Goal: Book appointment/travel/reservation

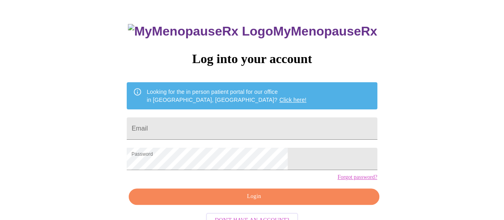
scroll to position [61, 0]
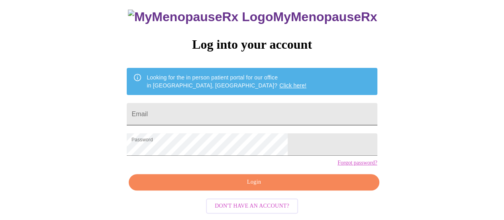
click at [225, 103] on input "Email" at bounding box center [252, 114] width 250 height 22
type input "[PERSON_NAME][EMAIL_ADDRESS][DOMAIN_NAME]"
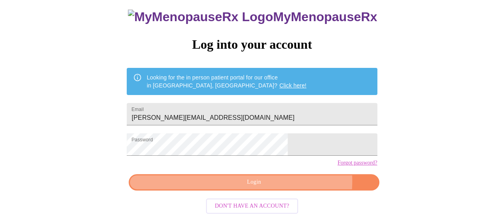
click at [285, 183] on span "Login" at bounding box center [254, 182] width 232 height 10
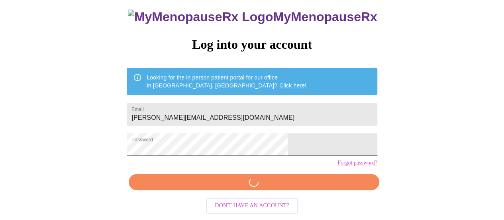
scroll to position [61, 0]
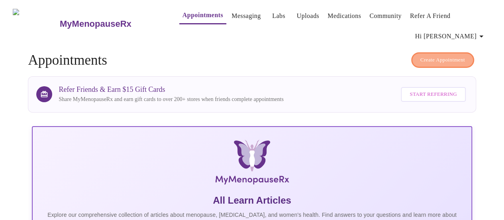
click at [449, 55] on span "Create Appointment" at bounding box center [442, 59] width 45 height 9
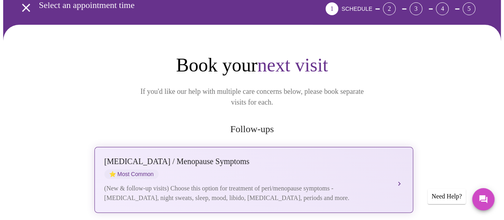
scroll to position [120, 0]
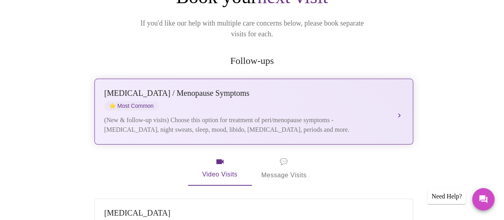
click at [241, 115] on div "(New & follow-up visits) Choose this option for treatment of peri/menopause sym…" at bounding box center [245, 124] width 283 height 19
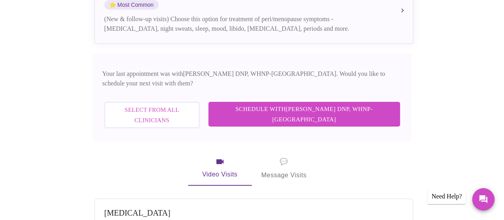
scroll to position [239, 0]
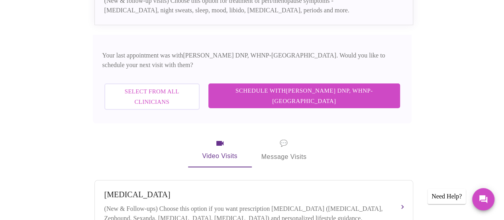
click at [337, 85] on span "Schedule with Laura Smith DNP, WHNP-BC" at bounding box center [304, 95] width 176 height 21
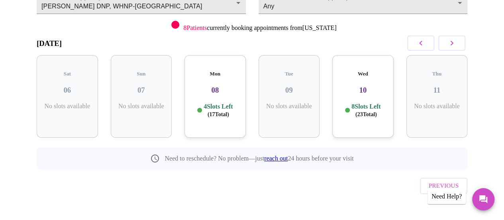
click at [460, 41] on button "button" at bounding box center [451, 42] width 27 height 15
click at [460, 42] on button "button" at bounding box center [451, 42] width 27 height 15
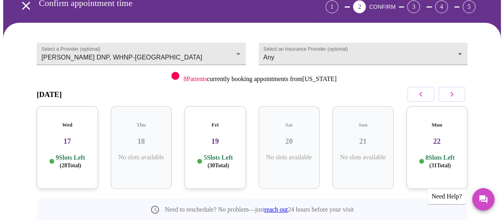
scroll to position [0, 0]
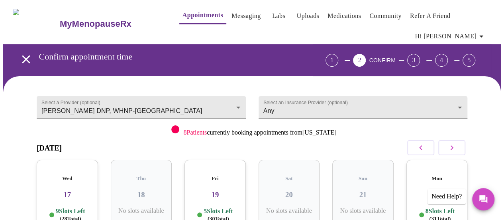
click at [272, 11] on link "Labs" at bounding box center [278, 15] width 13 height 11
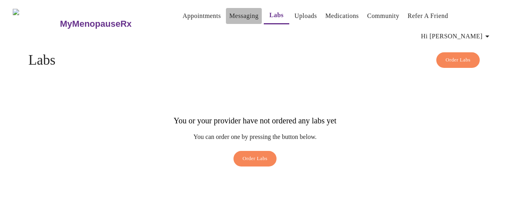
click at [231, 18] on link "Messaging" at bounding box center [243, 15] width 29 height 11
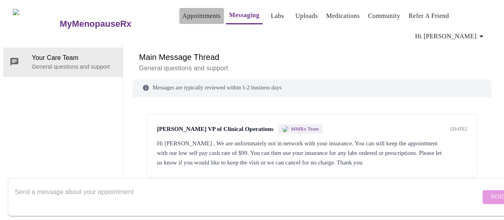
click at [194, 14] on link "Appointments" at bounding box center [201, 15] width 38 height 11
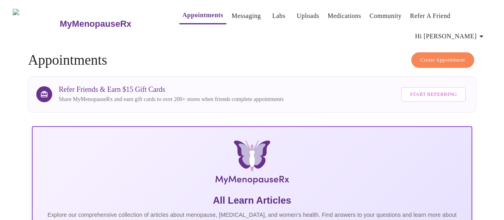
click at [441, 55] on span "Create Appointment" at bounding box center [442, 59] width 45 height 9
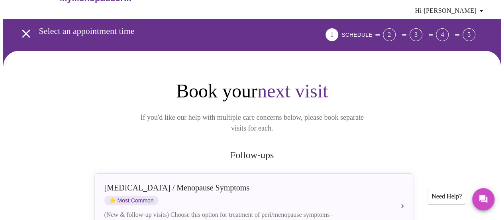
scroll to position [80, 0]
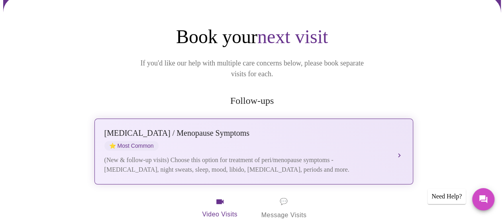
click at [395, 137] on button "Perimenopause / Menopause Symptoms ⭐ Most Common (New & follow-up visits) Choos…" at bounding box center [253, 151] width 319 height 66
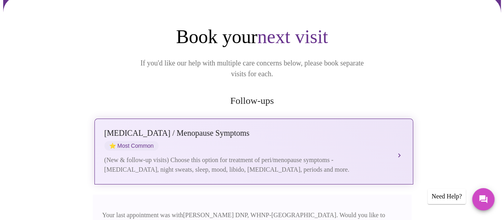
click at [398, 139] on button "Perimenopause / Menopause Symptoms ⭐ Most Common (New & follow-up visits) Choos…" at bounding box center [253, 151] width 319 height 66
click at [401, 141] on button "Perimenopause / Menopause Symptoms ⭐ Most Common (New & follow-up visits) Choos…" at bounding box center [253, 151] width 319 height 66
click at [239, 135] on div "Perimenopause / Menopause Symptoms ⭐ Most Common" at bounding box center [245, 139] width 283 height 22
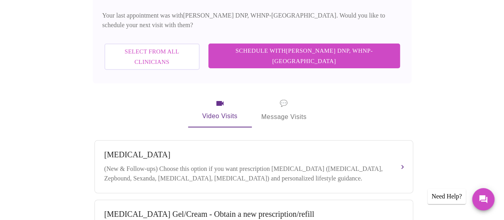
click at [310, 45] on span "Schedule with Laura Smith DNP, WHNP-BC" at bounding box center [304, 55] width 176 height 21
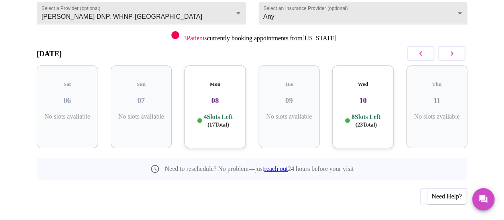
scroll to position [25, 0]
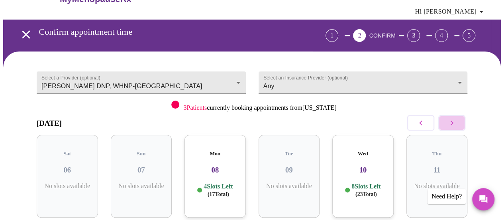
click at [452, 119] on icon "button" at bounding box center [452, 123] width 10 height 10
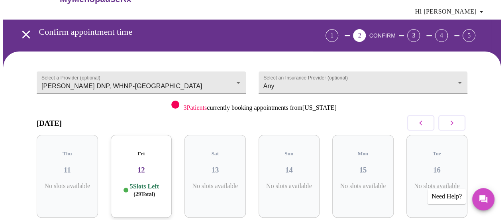
click at [452, 119] on icon "button" at bounding box center [452, 123] width 10 height 10
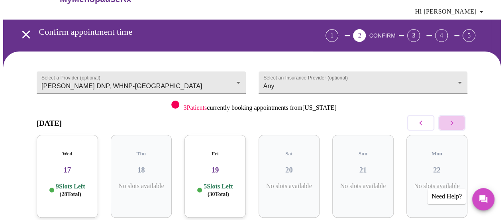
click at [452, 119] on icon "button" at bounding box center [452, 123] width 10 height 10
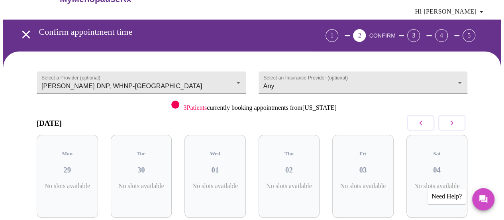
click at [452, 119] on icon "button" at bounding box center [452, 123] width 10 height 10
click at [425, 121] on icon "button" at bounding box center [421, 123] width 10 height 10
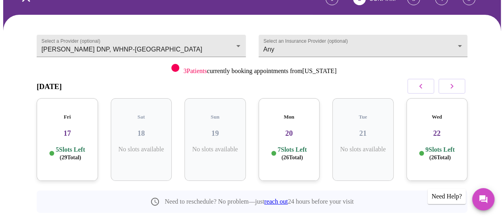
scroll to position [104, 0]
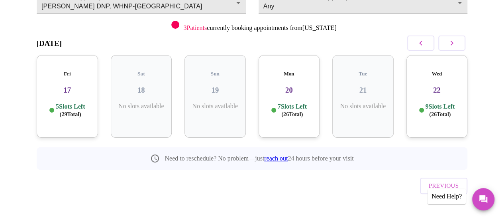
click at [429, 104] on p "9 Slots Left ( 26 Total)" at bounding box center [439, 110] width 29 height 16
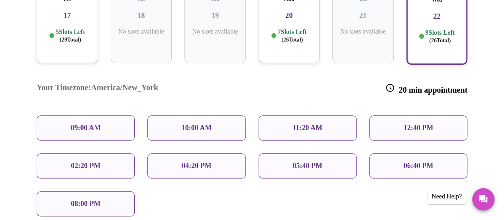
scroll to position [184, 0]
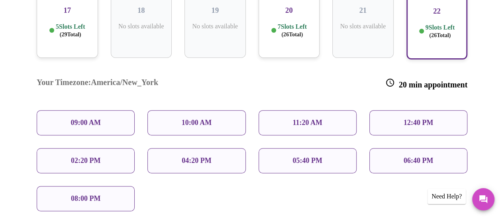
click at [92, 118] on p "09:00 AM" at bounding box center [86, 122] width 30 height 8
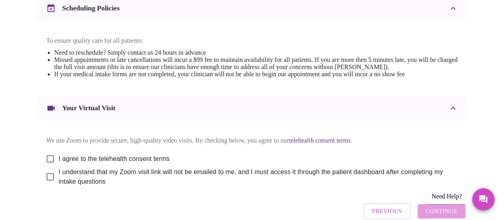
scroll to position [371, 0]
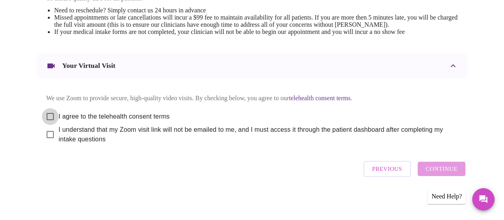
click at [46, 118] on input "I agree to the telehealth consent terms" at bounding box center [50, 116] width 17 height 17
checkbox input "true"
click at [44, 131] on input "I understand that my Zoom visit link will not be emailed to me, and I must acce…" at bounding box center [50, 134] width 17 height 17
checkbox input "true"
click at [435, 169] on span "Continue" at bounding box center [441, 168] width 32 height 10
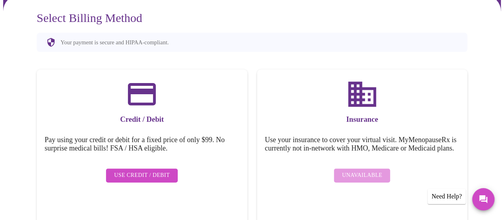
scroll to position [11, 0]
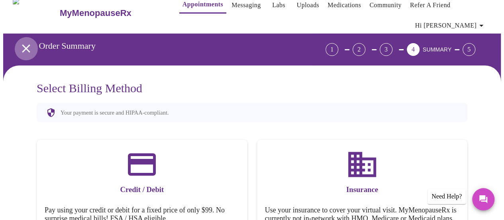
click at [22, 43] on icon "open drawer" at bounding box center [26, 48] width 14 height 14
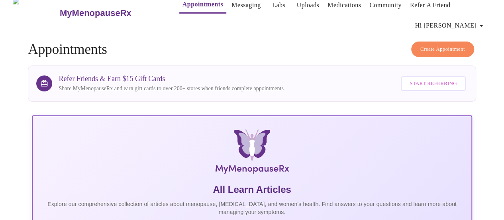
click at [272, 5] on link "Labs" at bounding box center [278, 5] width 13 height 11
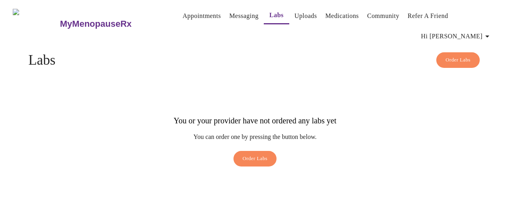
click at [262, 154] on span "Order Labs" at bounding box center [255, 158] width 25 height 9
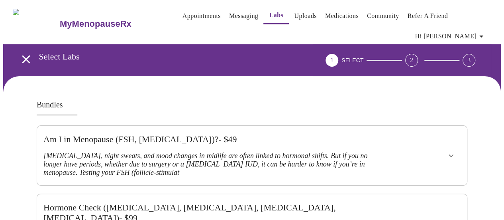
click at [27, 57] on icon "open drawer" at bounding box center [26, 59] width 14 height 14
